Goal: Transaction & Acquisition: Purchase product/service

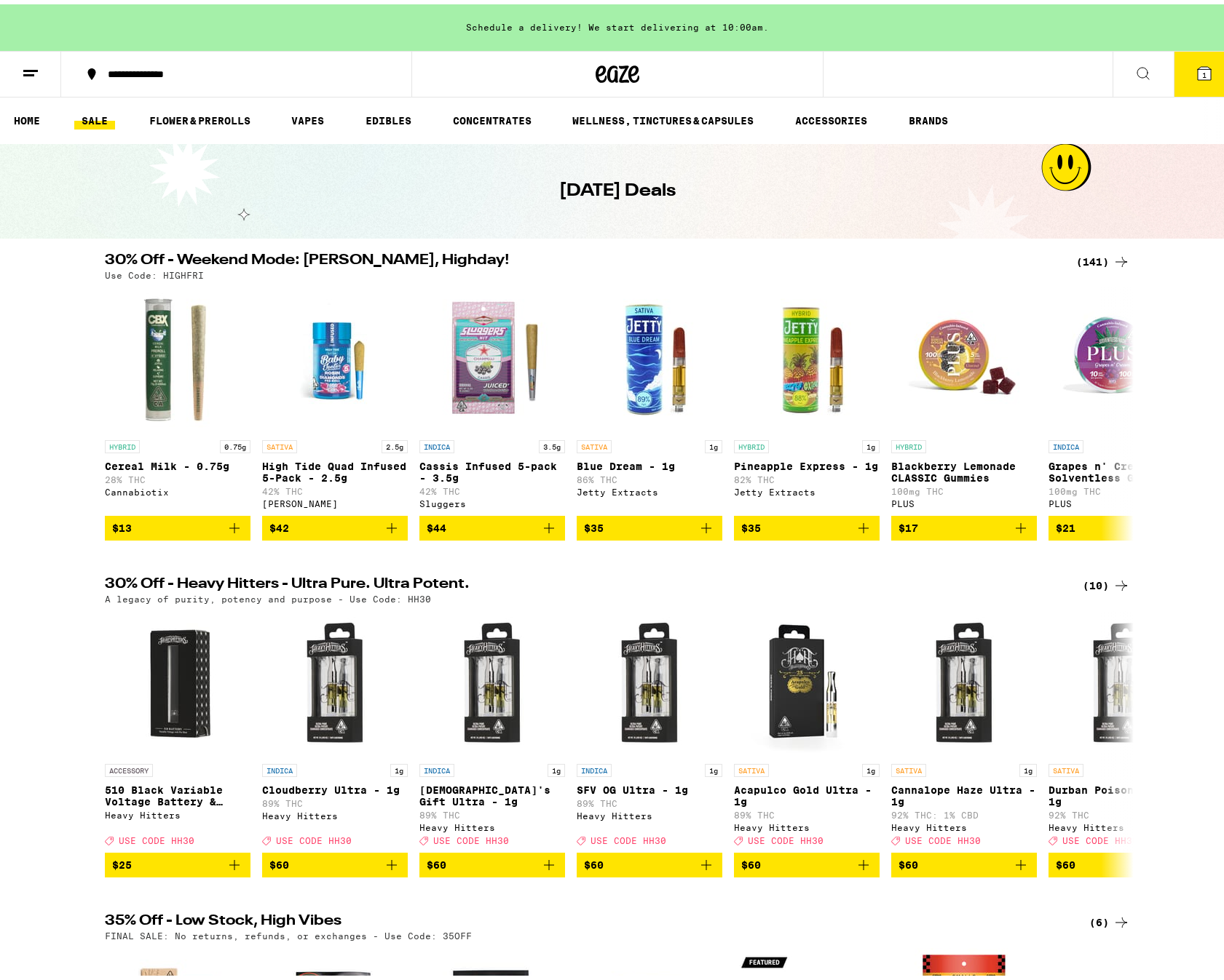
click at [1090, 254] on div "(141)" at bounding box center [1103, 257] width 54 height 17
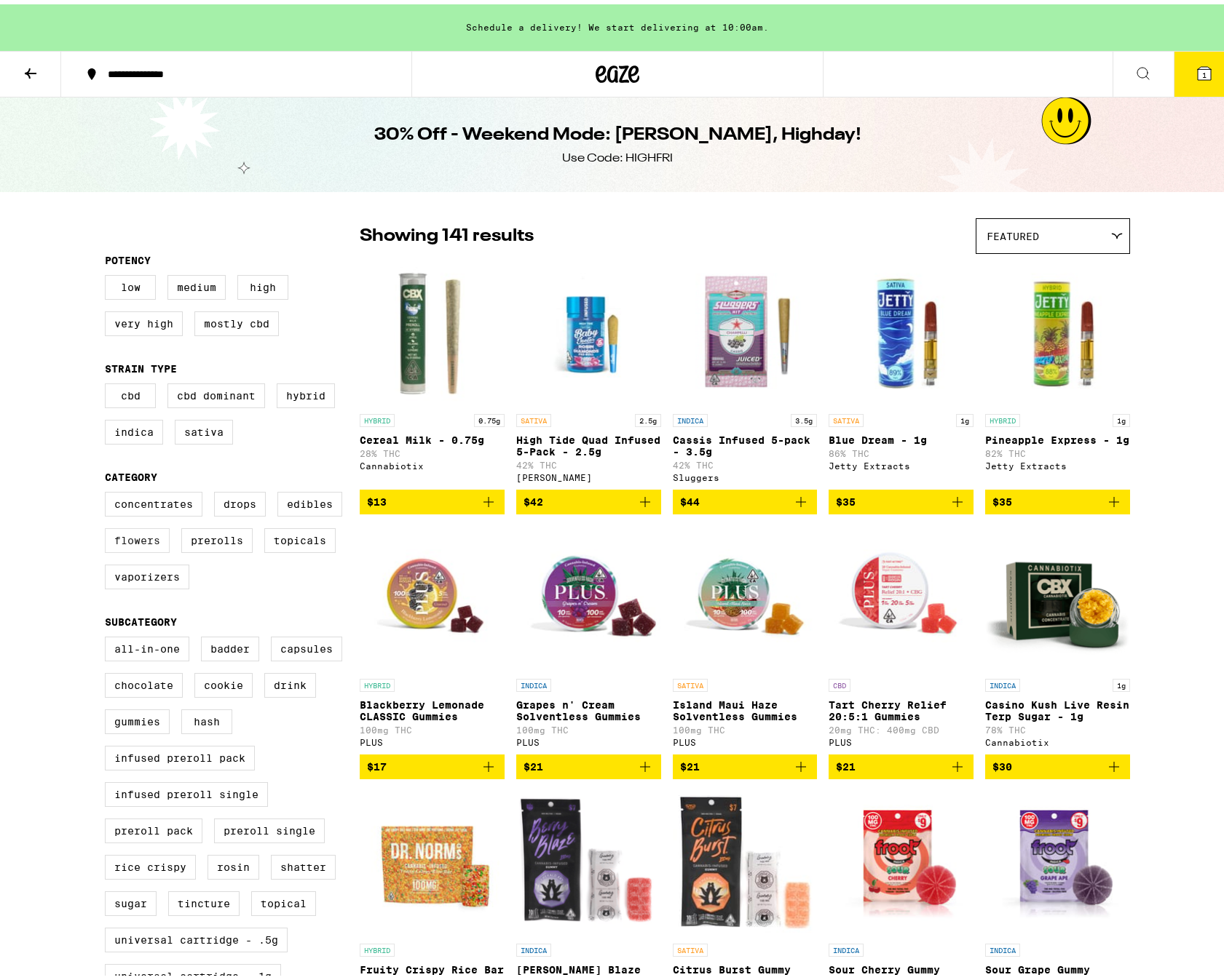
click at [150, 549] on label "Flowers" at bounding box center [137, 536] width 65 height 25
click at [109, 490] on input "Flowers" at bounding box center [108, 490] width 1 height 1
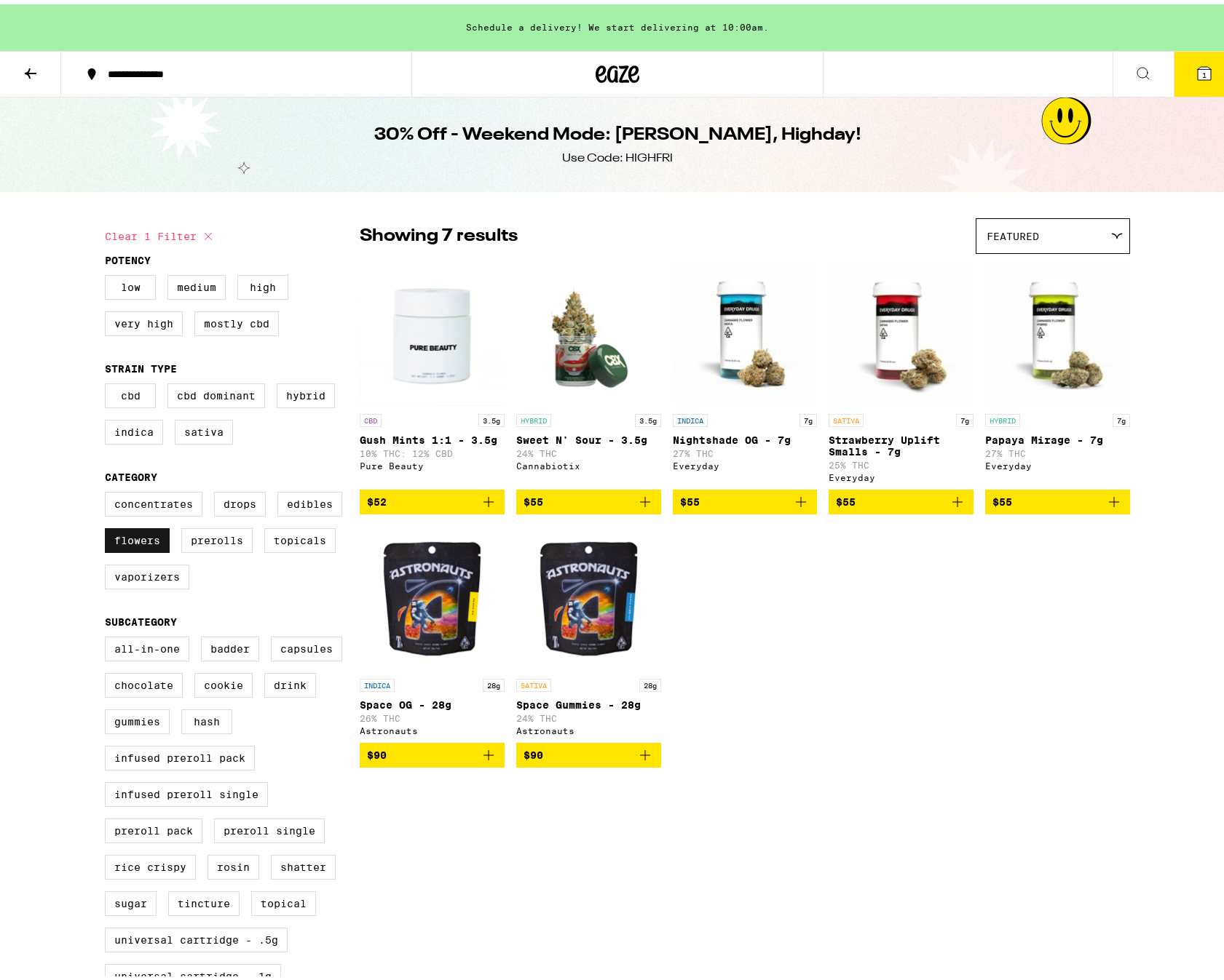
click at [159, 547] on label "Flowers" at bounding box center [137, 536] width 65 height 25
click at [109, 490] on input "Flowers" at bounding box center [108, 490] width 1 height 1
checkbox input "false"
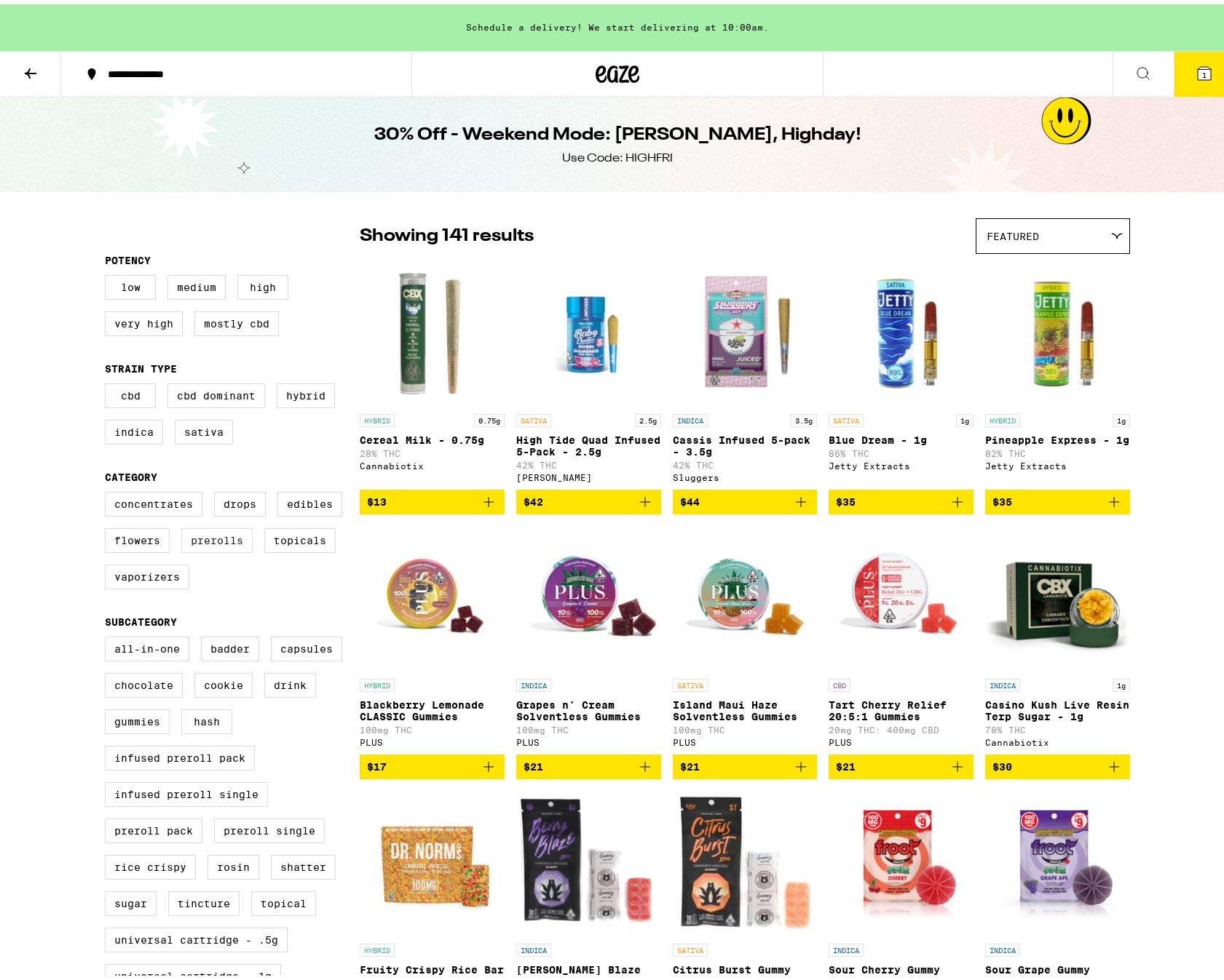
click at [231, 544] on label "Prerolls" at bounding box center [217, 536] width 71 height 25
click at [109, 490] on input "Prerolls" at bounding box center [108, 490] width 1 height 1
checkbox input "true"
